Goal: Task Accomplishment & Management: Manage account settings

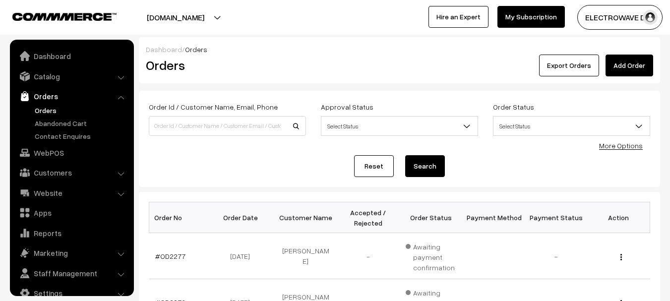
scroll to position [16, 0]
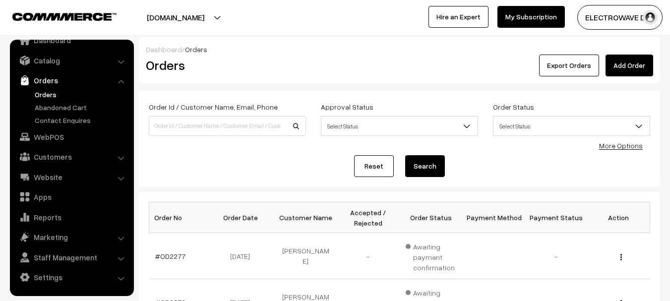
click at [40, 91] on link "Orders" at bounding box center [81, 94] width 98 height 10
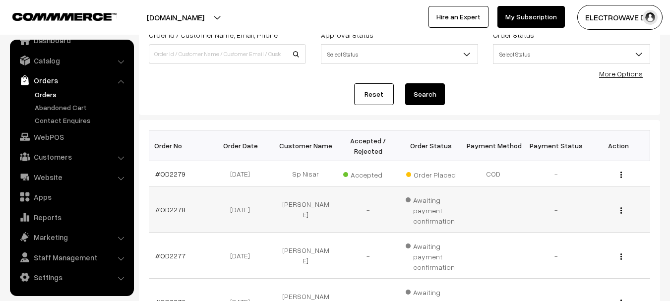
scroll to position [50, 0]
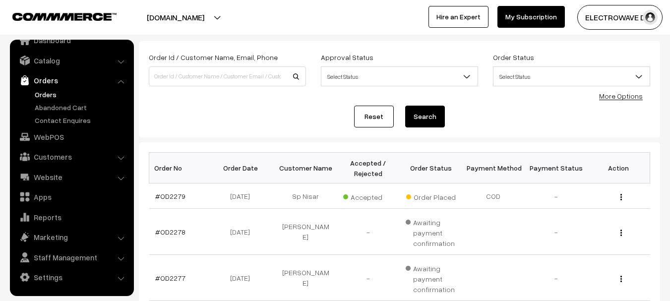
click at [41, 98] on link "Orders" at bounding box center [81, 94] width 98 height 10
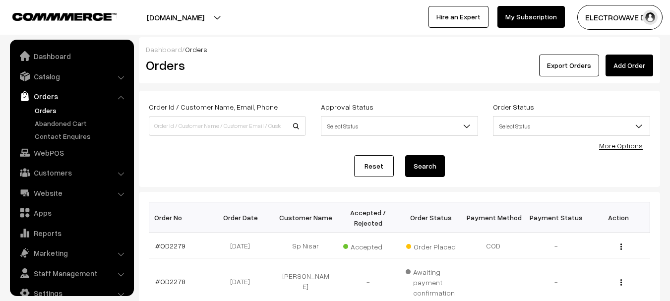
scroll to position [16, 0]
